Goal: Information Seeking & Learning: Learn about a topic

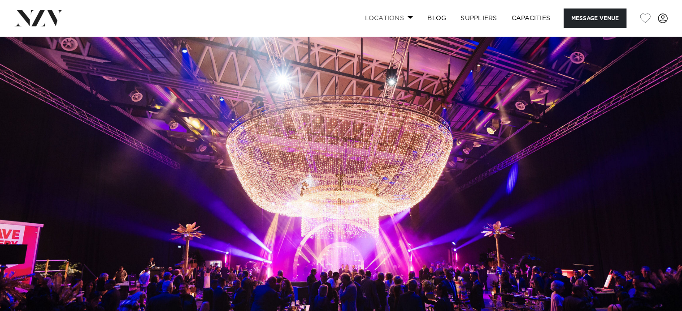
click at [405, 24] on link "Locations" at bounding box center [388, 18] width 63 height 19
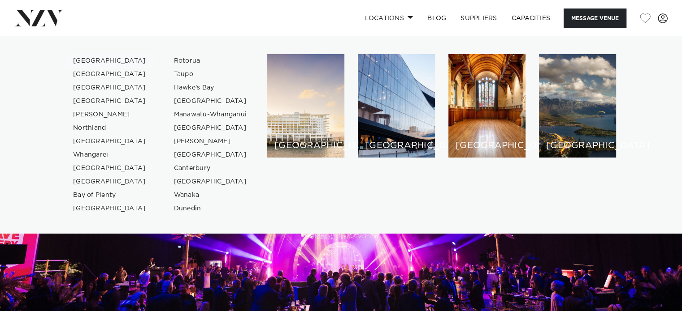
click at [84, 59] on link "[GEOGRAPHIC_DATA]" at bounding box center [109, 60] width 87 height 13
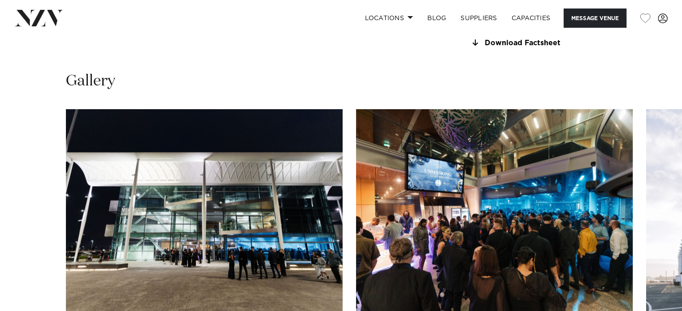
scroll to position [944, 0]
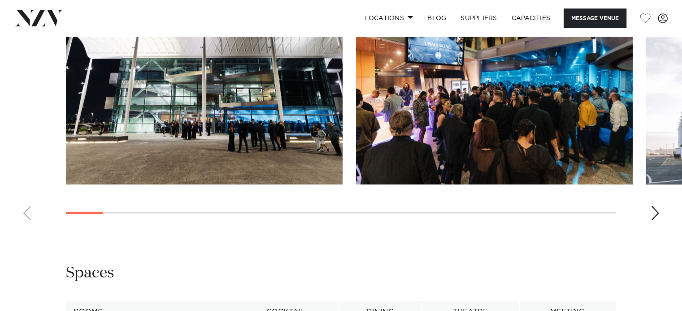
click at [654, 214] on div "Next slide" at bounding box center [654, 213] width 9 height 14
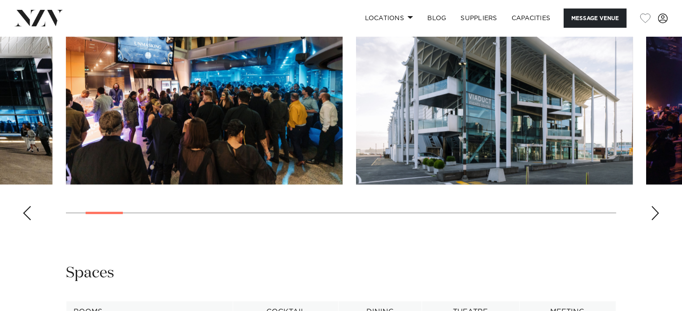
click at [654, 214] on div "Next slide" at bounding box center [654, 213] width 9 height 14
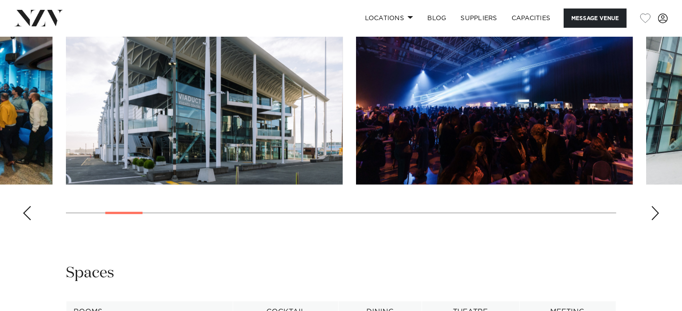
click at [654, 214] on div "Next slide" at bounding box center [654, 213] width 9 height 14
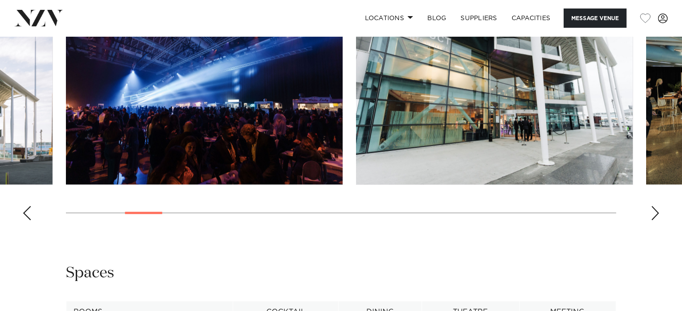
click at [654, 214] on div "Next slide" at bounding box center [654, 213] width 9 height 14
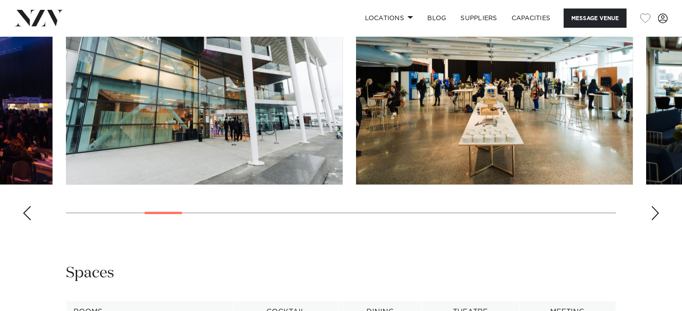
click at [654, 214] on div "Next slide" at bounding box center [654, 213] width 9 height 14
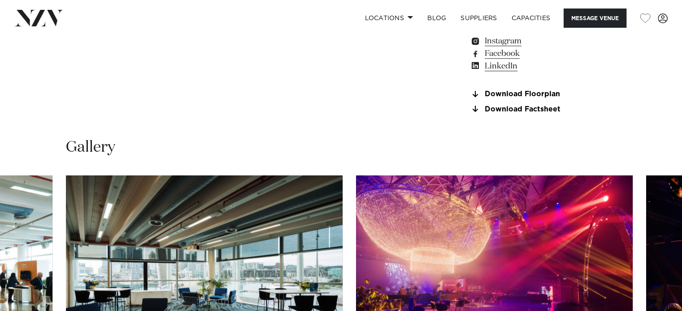
scroll to position [630, 0]
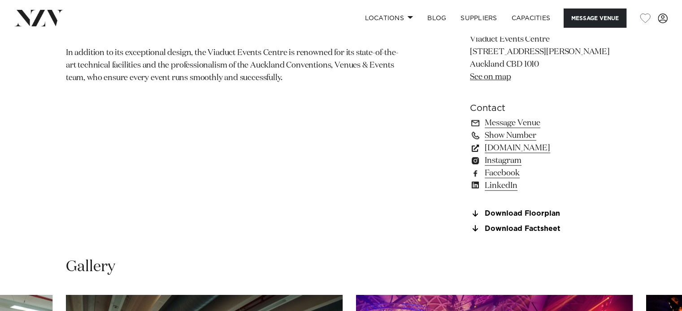
click at [564, 146] on link "www.aucklandconventions.co.nz" at bounding box center [543, 148] width 146 height 13
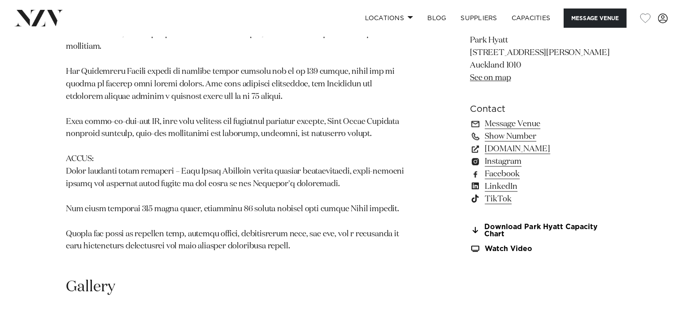
scroll to position [1031, 0]
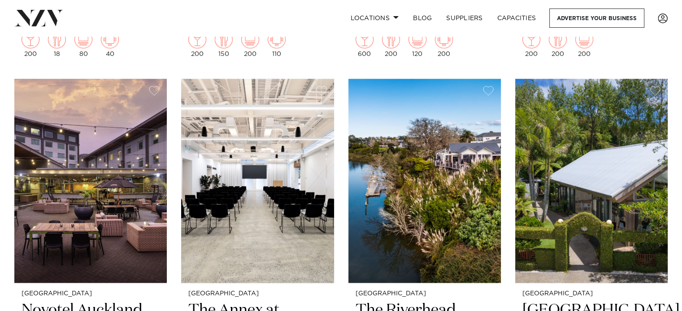
scroll to position [851, 0]
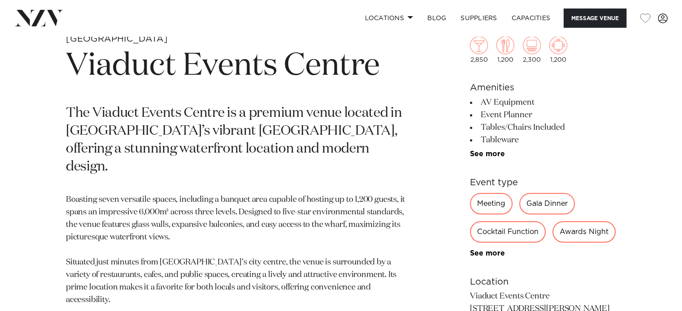
scroll to position [403, 0]
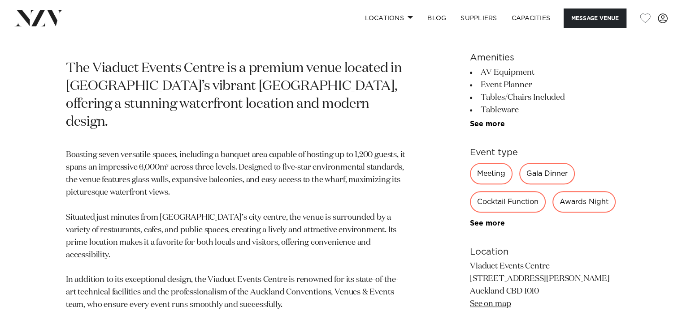
click at [481, 128] on div "2,850 1,200 2,300 1,200 Amenities AV Equipment Event Planner Tables/Chairs Incl…" at bounding box center [543, 215] width 146 height 490
click at [492, 124] on link "See more" at bounding box center [505, 124] width 70 height 7
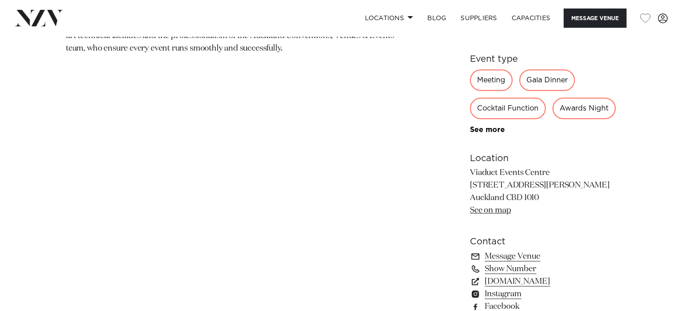
scroll to position [614, 0]
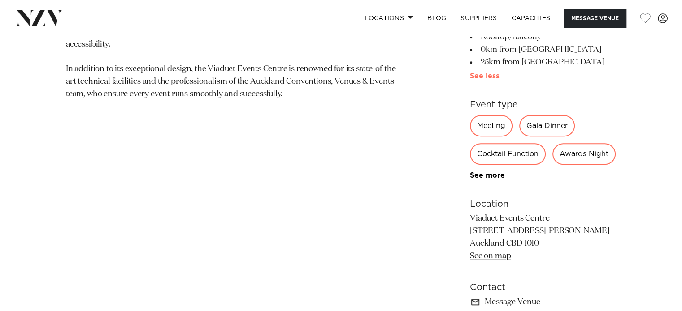
click at [486, 75] on link "See more" at bounding box center [502, 76] width 65 height 7
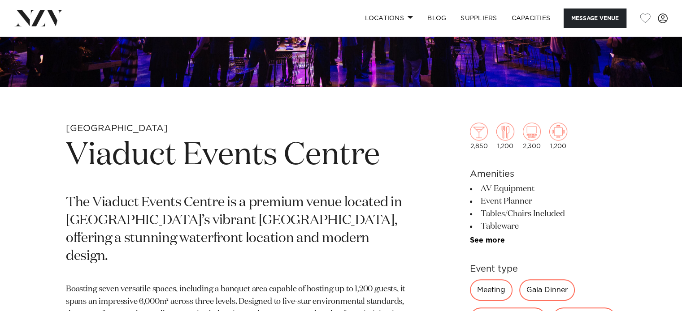
scroll to position [538, 0]
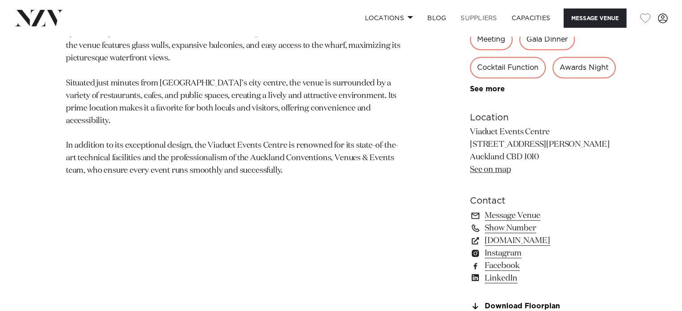
click at [482, 18] on link "SUPPLIERS" at bounding box center [478, 18] width 51 height 19
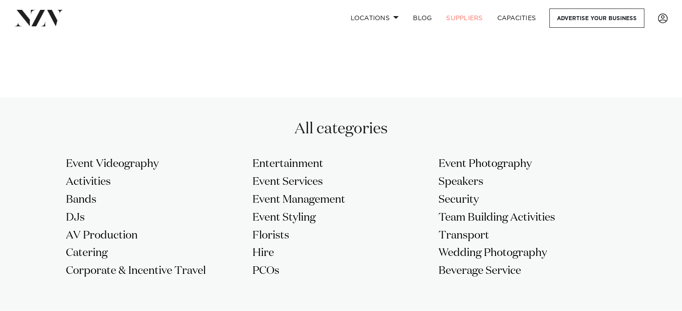
scroll to position [717, 0]
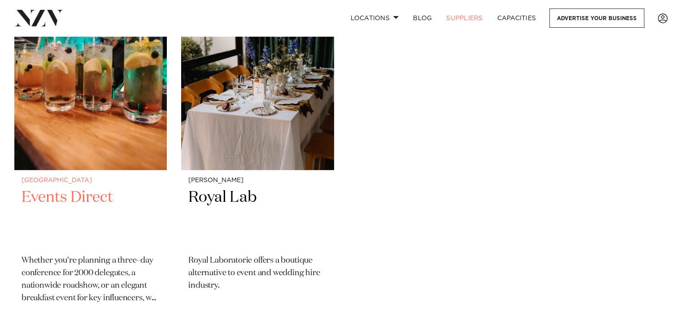
scroll to position [269, 0]
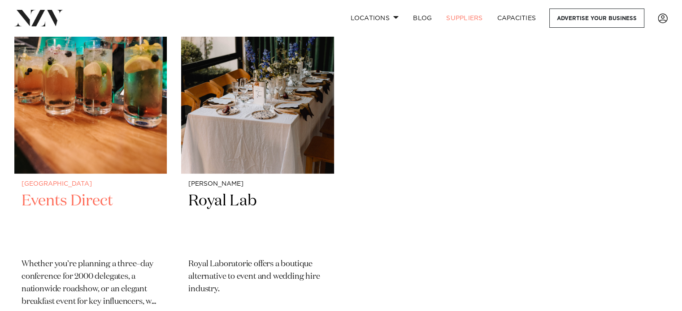
click at [63, 118] on img at bounding box center [90, 71] width 152 height 204
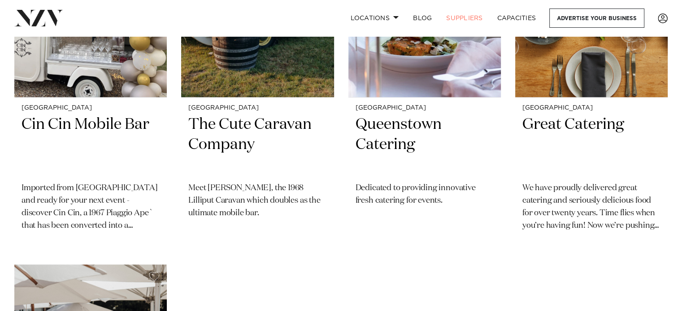
scroll to position [807, 0]
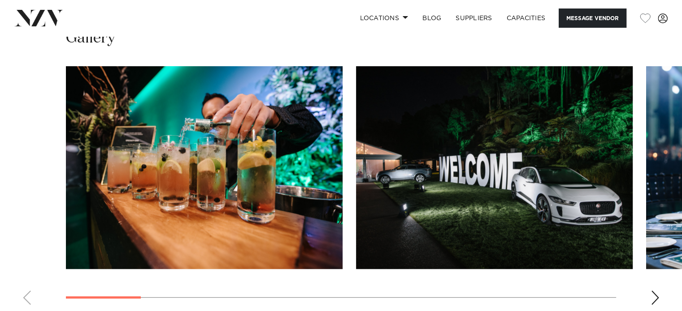
scroll to position [627, 0]
